Goal: Check status: Check status

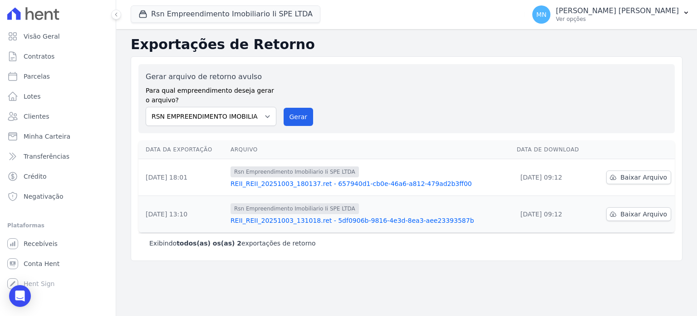
click at [413, 182] on link "REII_REII_20251003_180137.ret - 657940d1-cb0e-46a6-a812-479ad2b3ff00" at bounding box center [370, 183] width 279 height 9
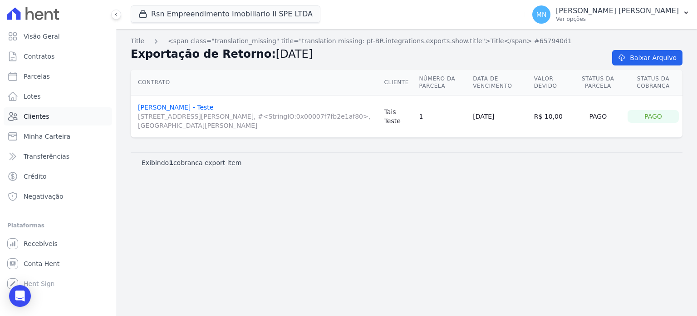
click at [44, 119] on span "Clientes" at bounding box center [36, 116] width 25 height 9
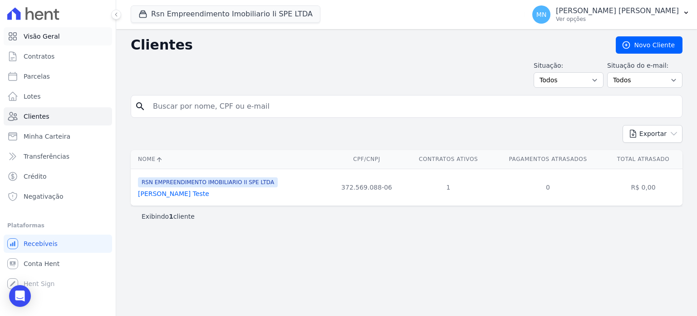
click at [43, 36] on span "Visão Geral" at bounding box center [42, 36] width 36 height 9
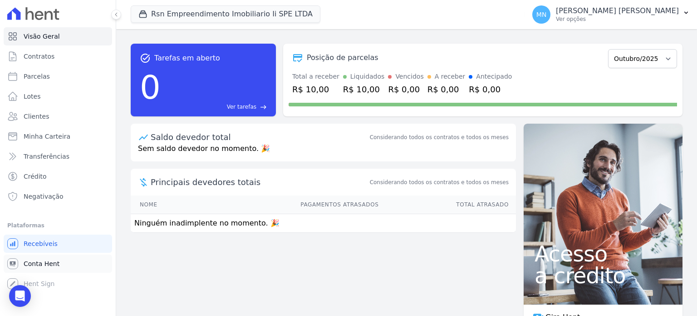
click at [62, 267] on link "Conta Hent" at bounding box center [58, 263] width 109 height 18
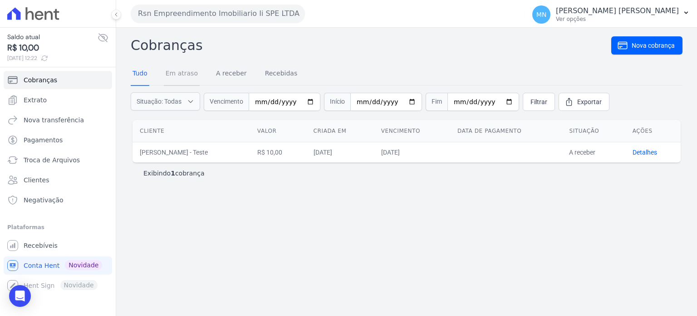
click at [185, 77] on link "Em atraso" at bounding box center [182, 74] width 36 height 24
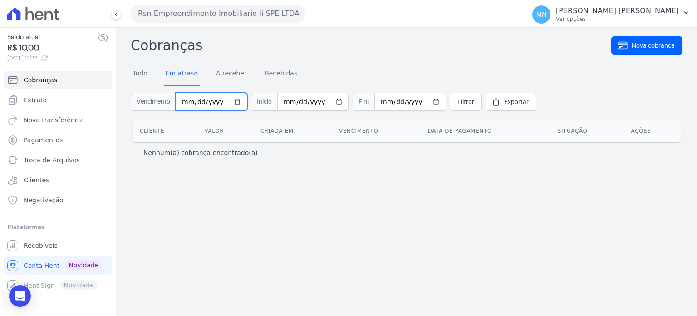
click at [185, 100] on input "date" at bounding box center [212, 102] width 72 height 18
click at [185, 98] on input "date" at bounding box center [212, 102] width 72 height 18
click at [27, 78] on span "Cobranças" at bounding box center [41, 79] width 34 height 9
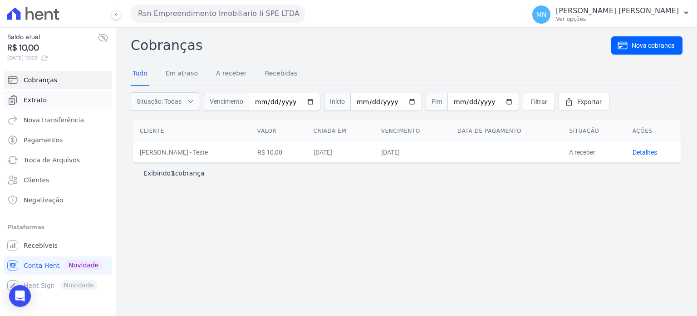
click at [54, 104] on link "Extrato" at bounding box center [58, 100] width 109 height 18
